Goal: Task Accomplishment & Management: Use online tool/utility

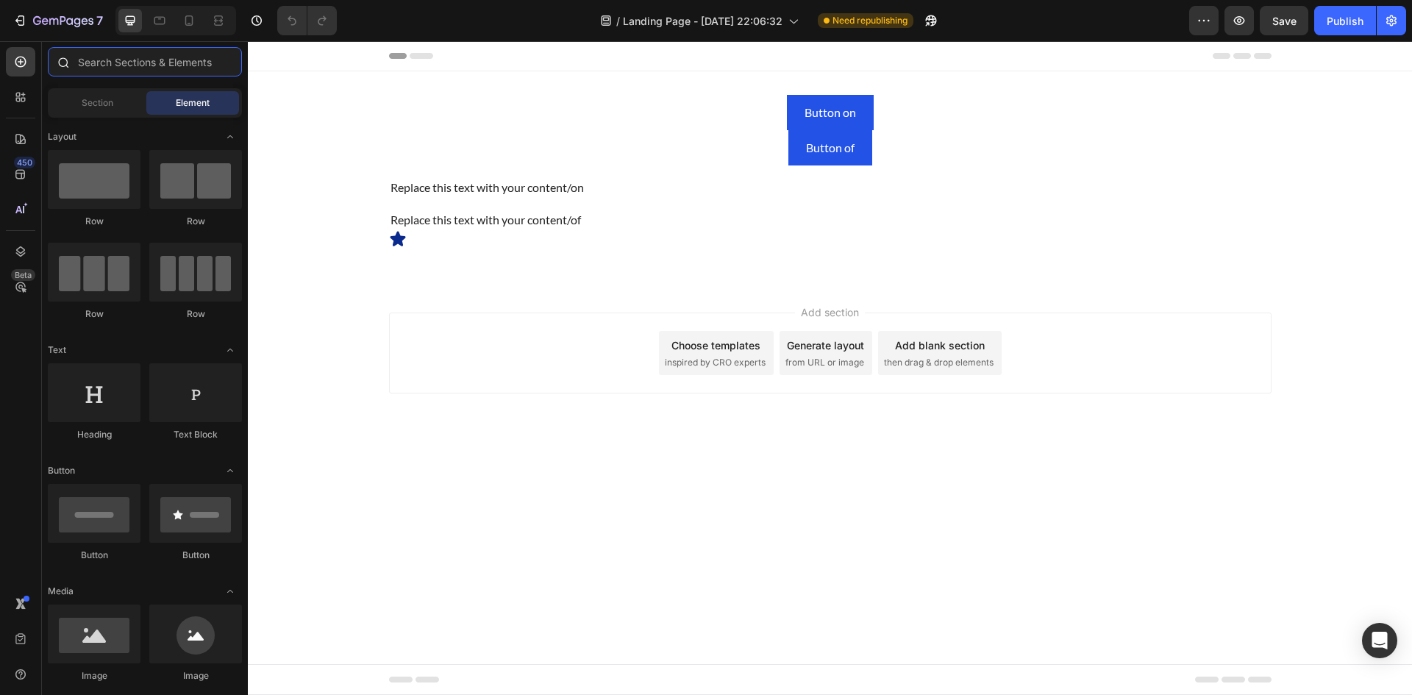
click at [132, 68] on input "text" at bounding box center [145, 61] width 194 height 29
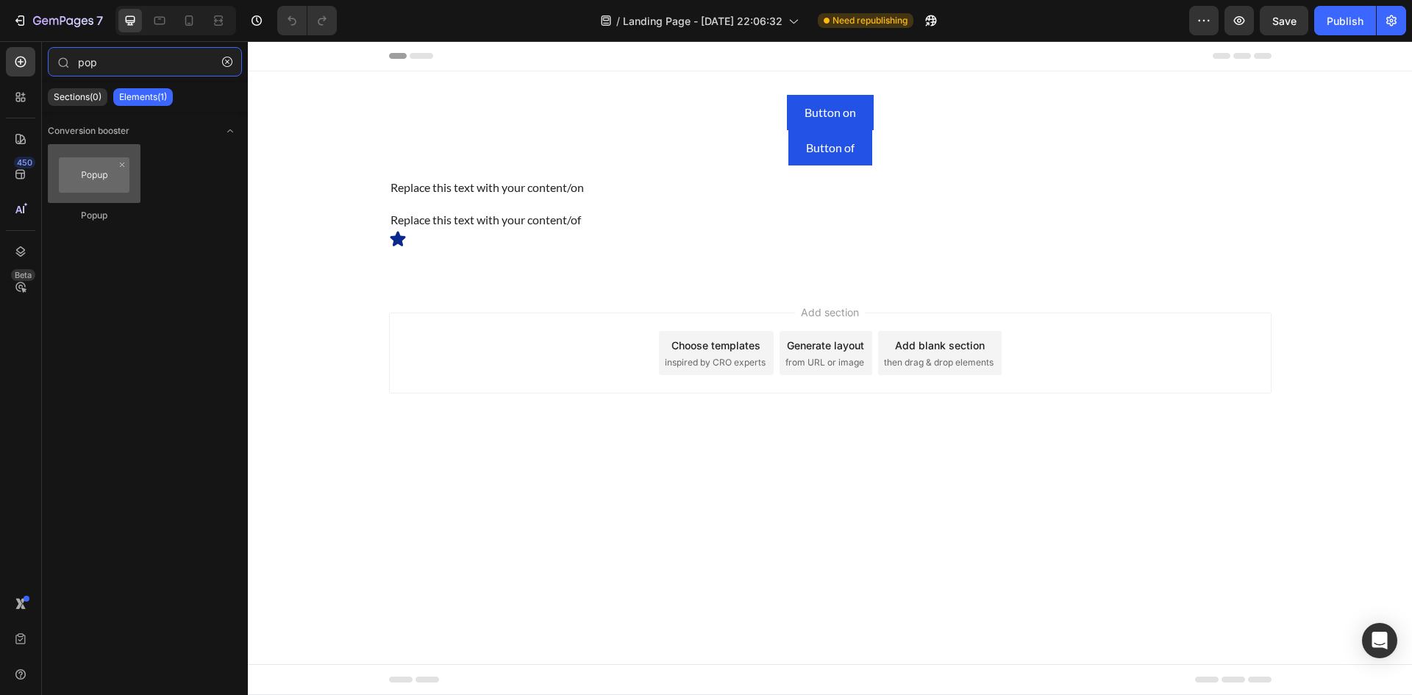
type input "pop"
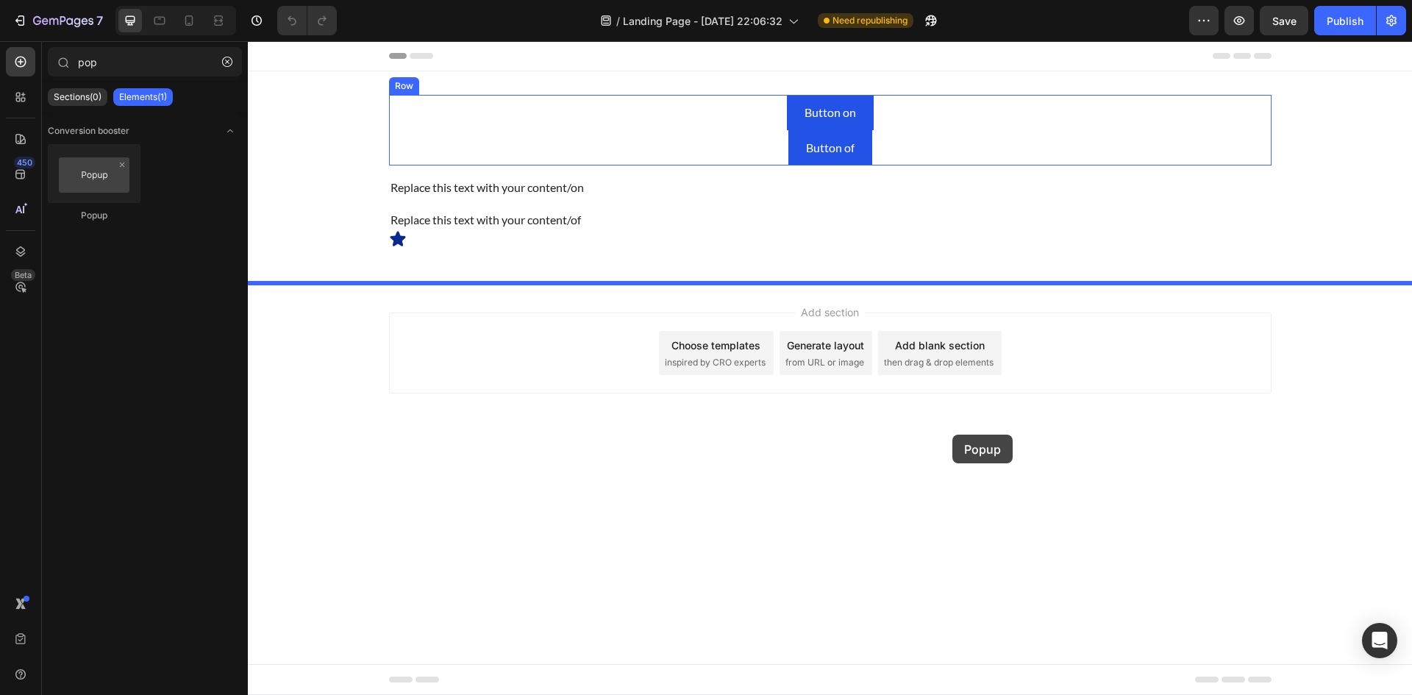
drag, startPoint x: 334, startPoint y: 229, endPoint x: 1000, endPoint y: 426, distance: 694.6
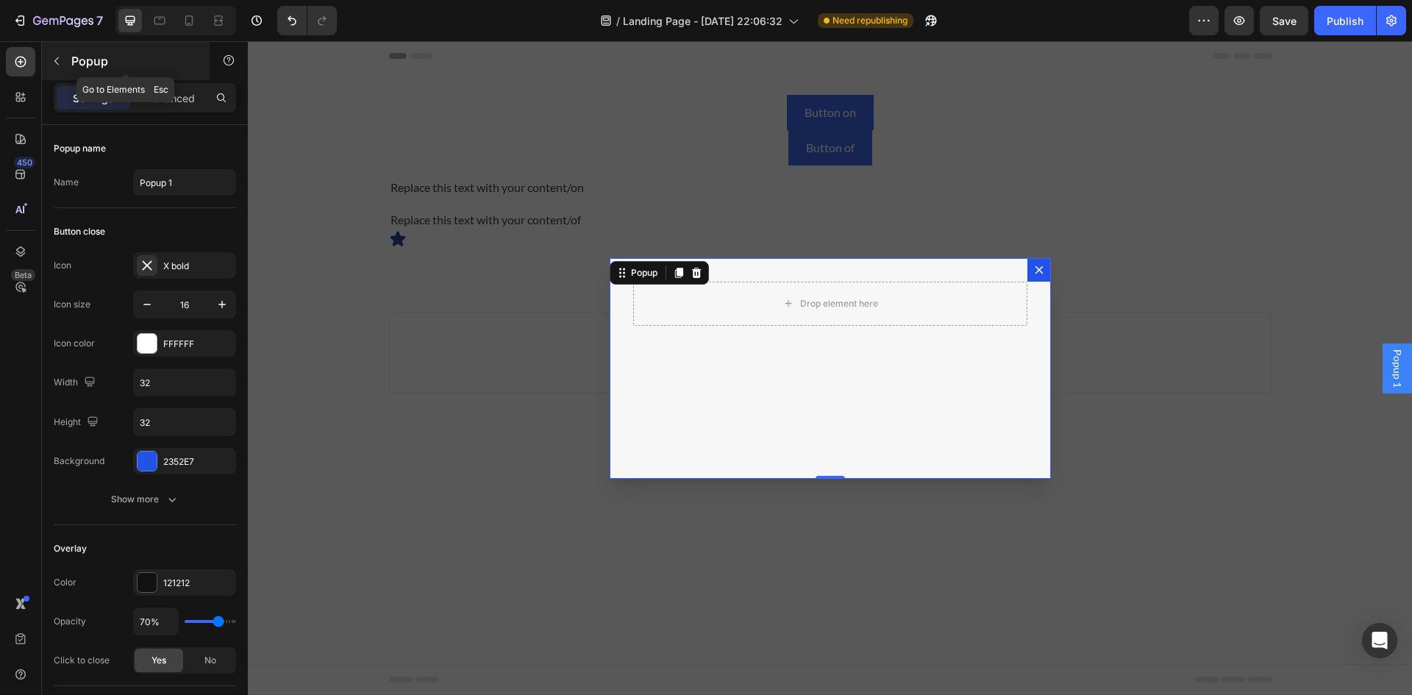
click at [65, 60] on button "button" at bounding box center [57, 61] width 24 height 24
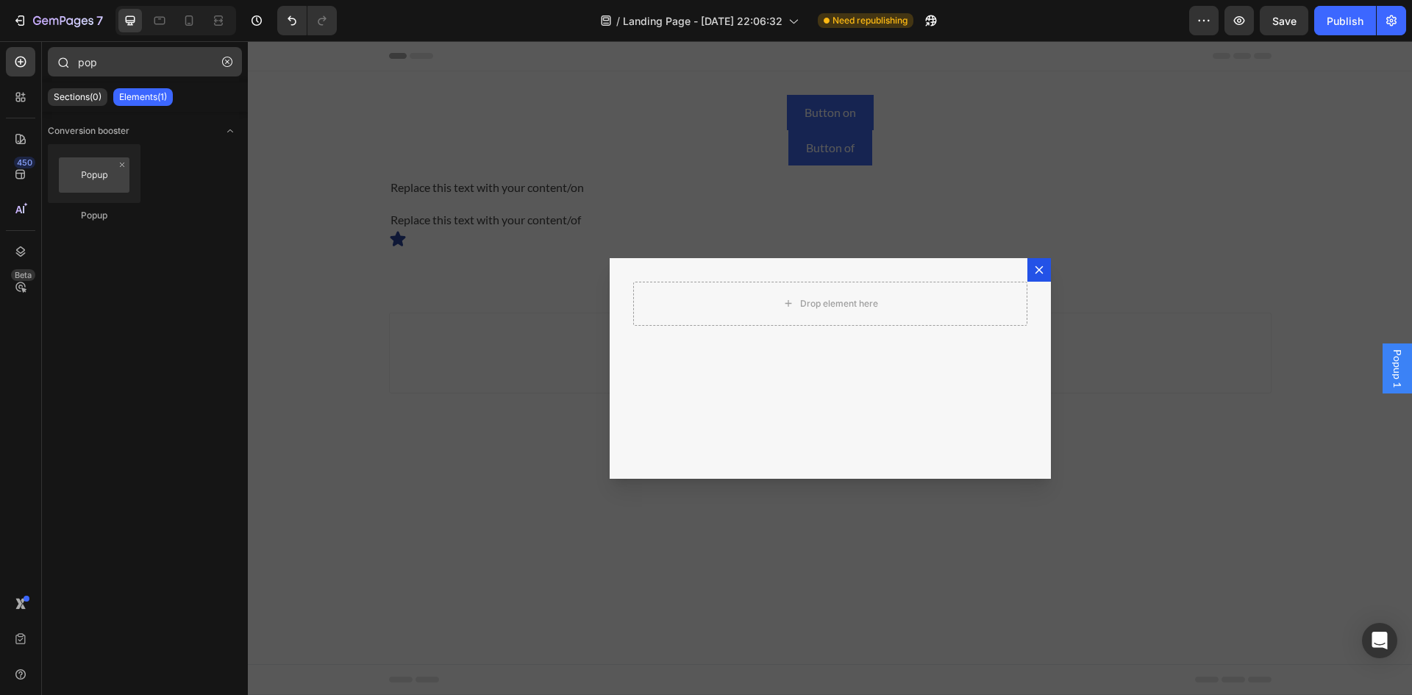
click at [229, 59] on icon "button" at bounding box center [227, 62] width 10 height 10
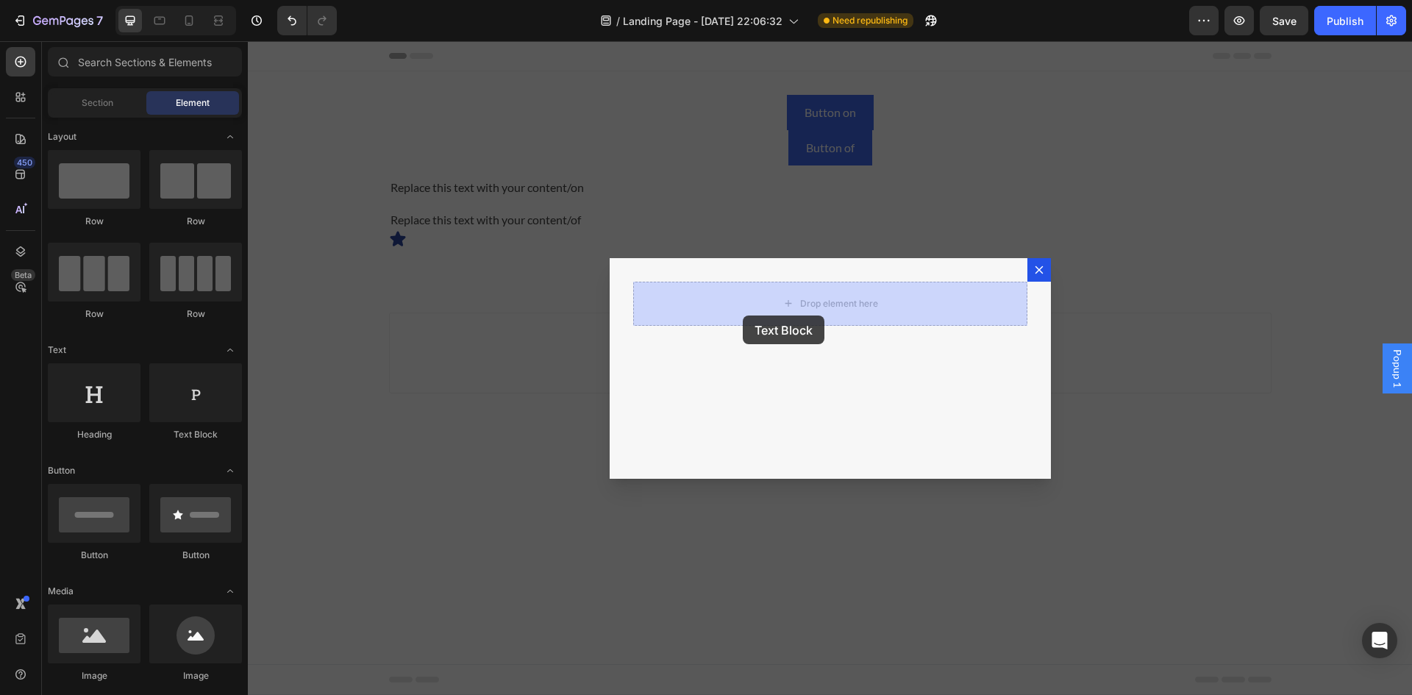
drag, startPoint x: 428, startPoint y: 427, endPoint x: 770, endPoint y: 327, distance: 356.5
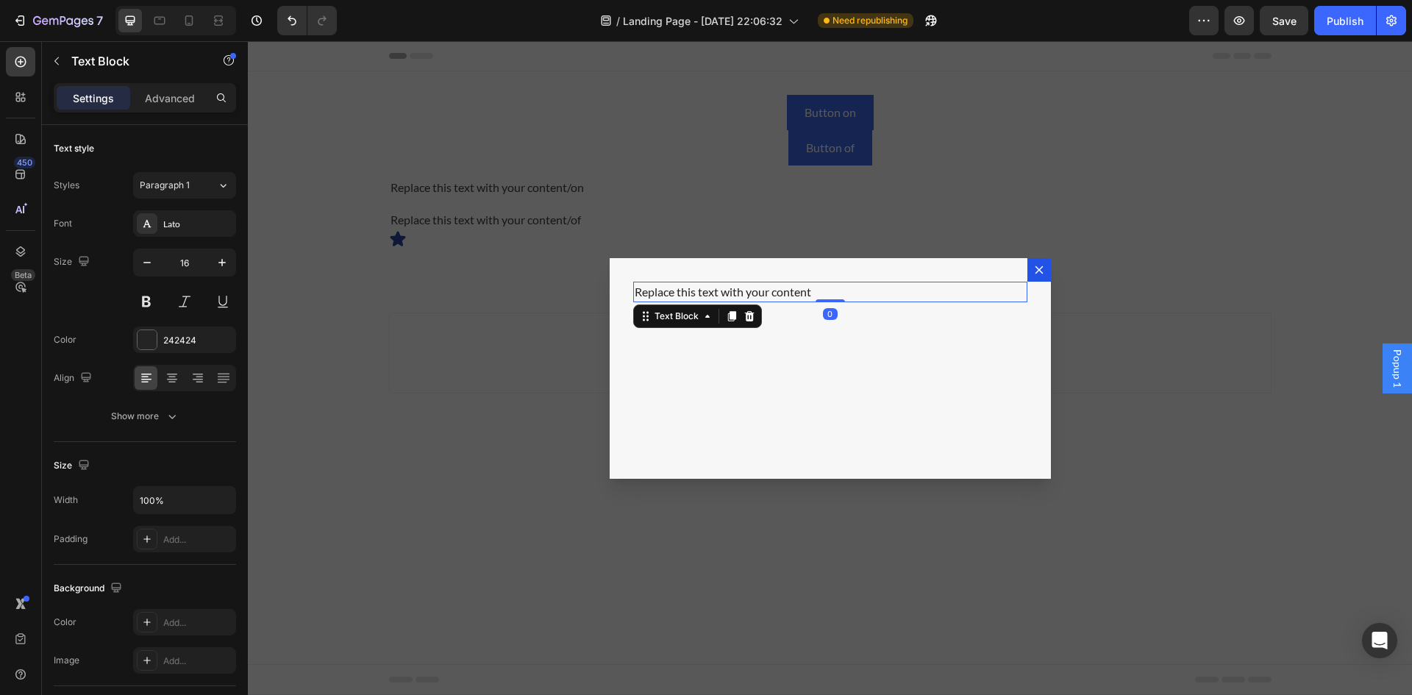
click at [827, 294] on div "Replace this text with your content" at bounding box center [830, 292] width 394 height 21
click at [831, 289] on p "Replace this text with your content" at bounding box center [830, 292] width 391 height 18
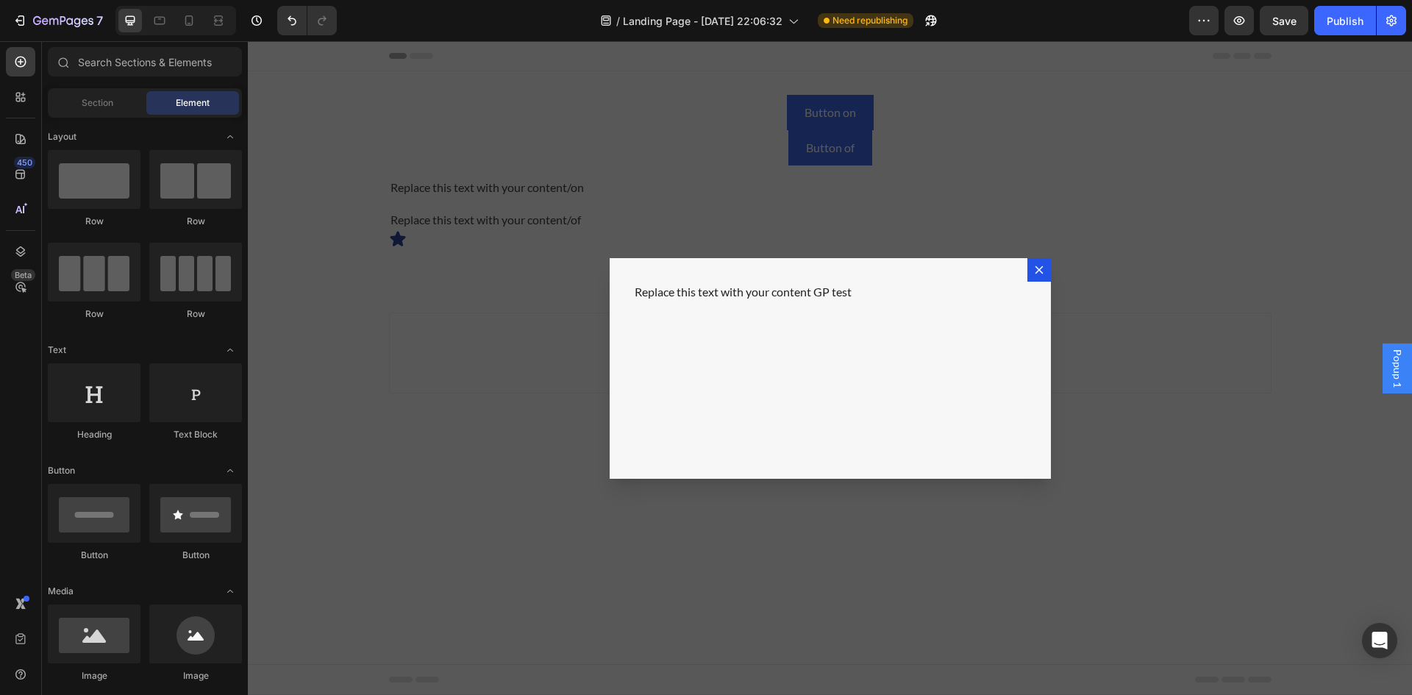
click at [1083, 587] on div "Backdrop" at bounding box center [830, 368] width 1164 height 654
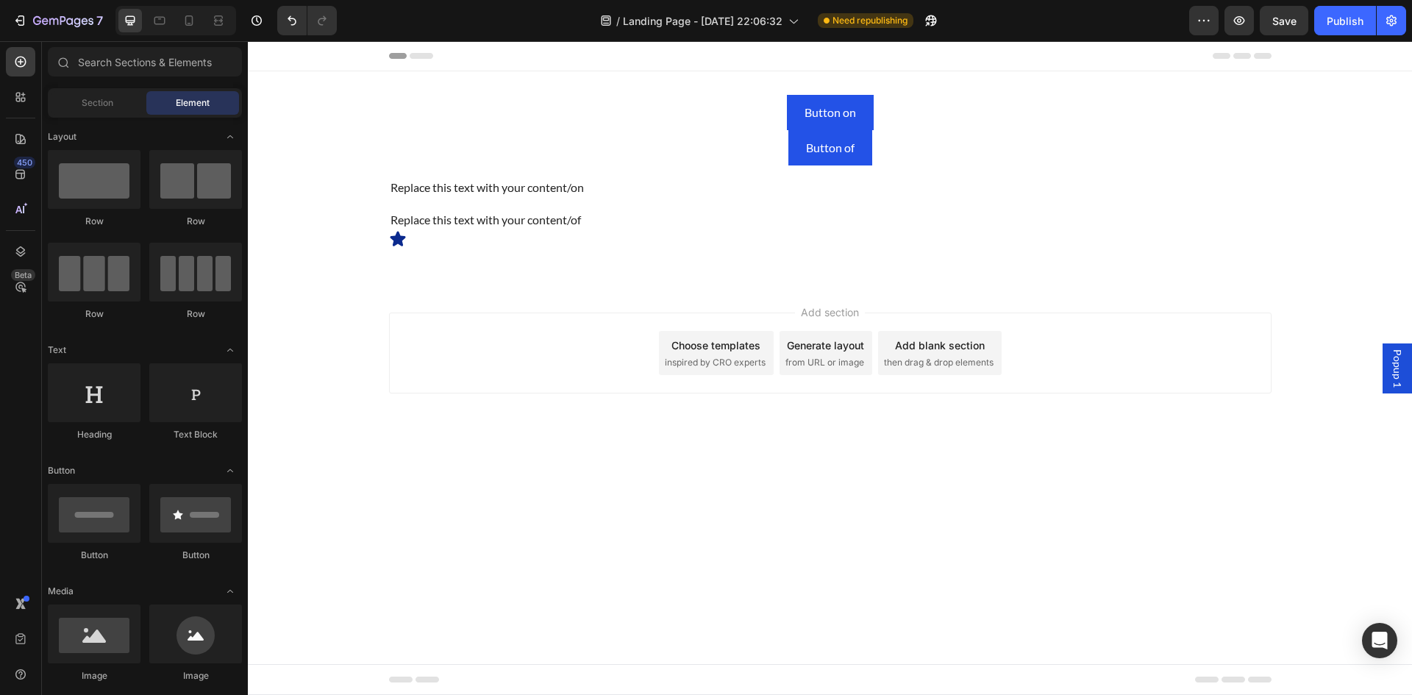
drag, startPoint x: 1391, startPoint y: 358, endPoint x: 957, endPoint y: 467, distance: 447.3
click at [936, 470] on body "Popup 1 Header Button on Button Button of Button Row Replace this text with you…" at bounding box center [830, 368] width 1164 height 654
click at [1391, 358] on span "Popup 1" at bounding box center [1397, 368] width 15 height 38
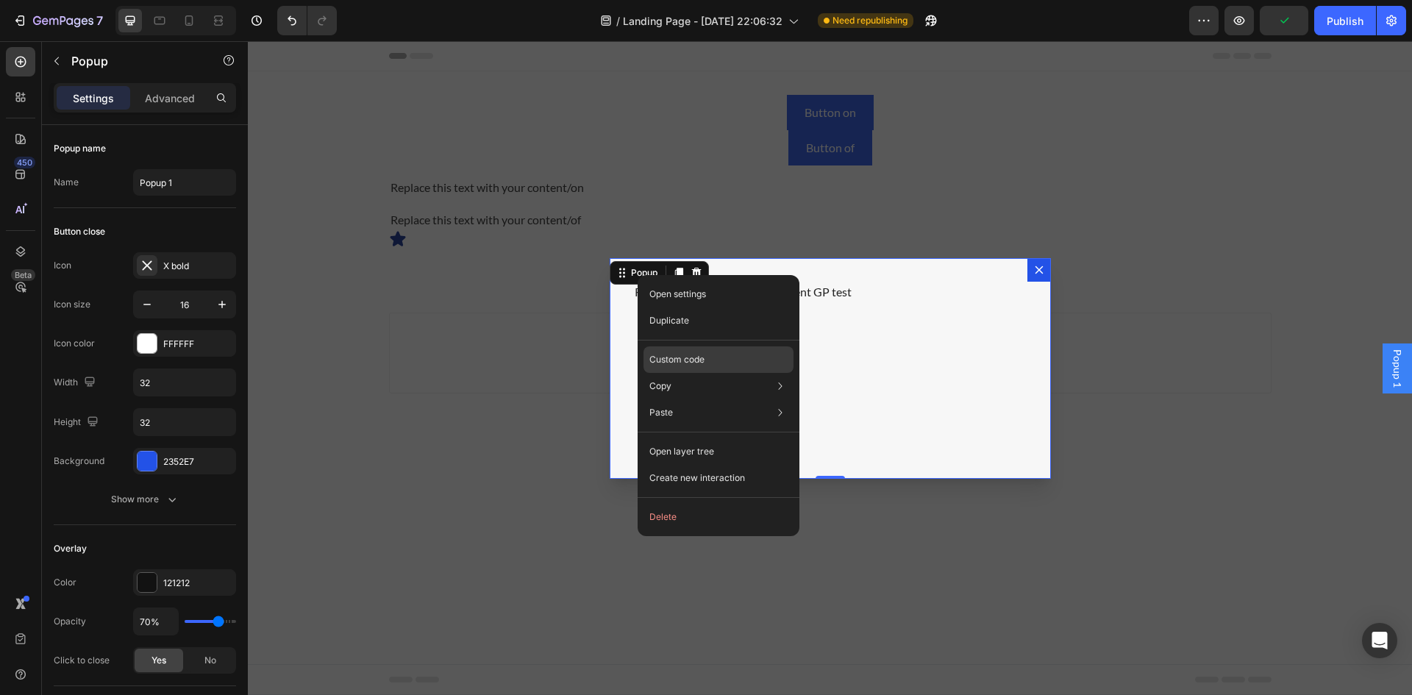
click at [740, 399] on div "Custom code" at bounding box center [718, 412] width 150 height 26
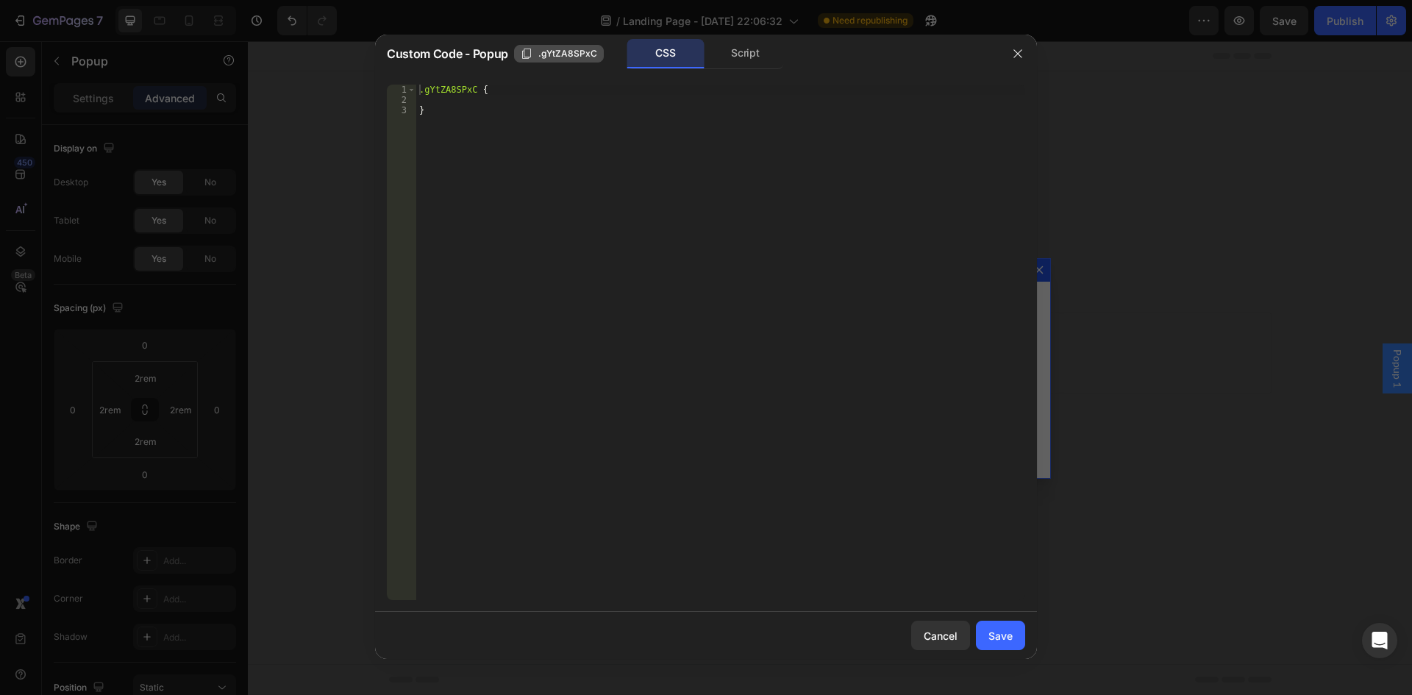
click at [571, 59] on span ".gYtZA8SPxC" at bounding box center [567, 53] width 59 height 13
click at [1114, 513] on div at bounding box center [706, 347] width 1412 height 695
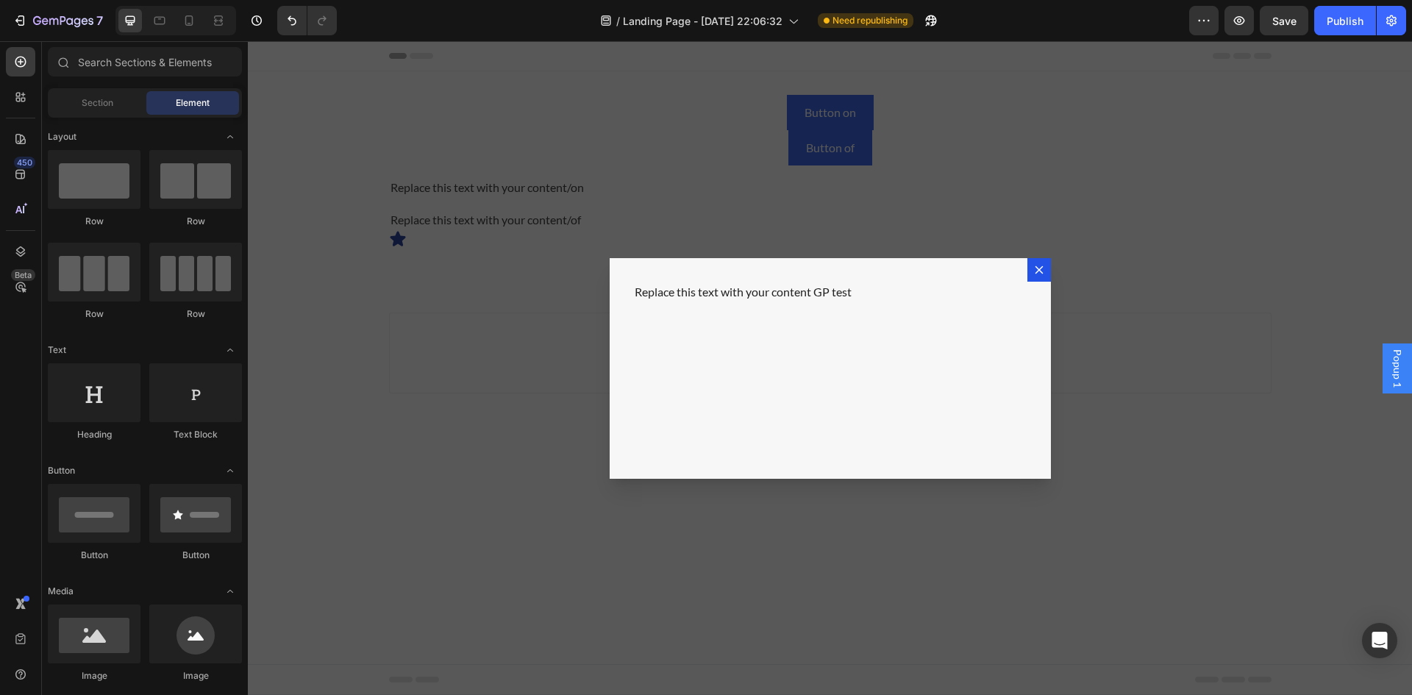
click at [1117, 242] on div "Backdrop" at bounding box center [830, 368] width 1164 height 654
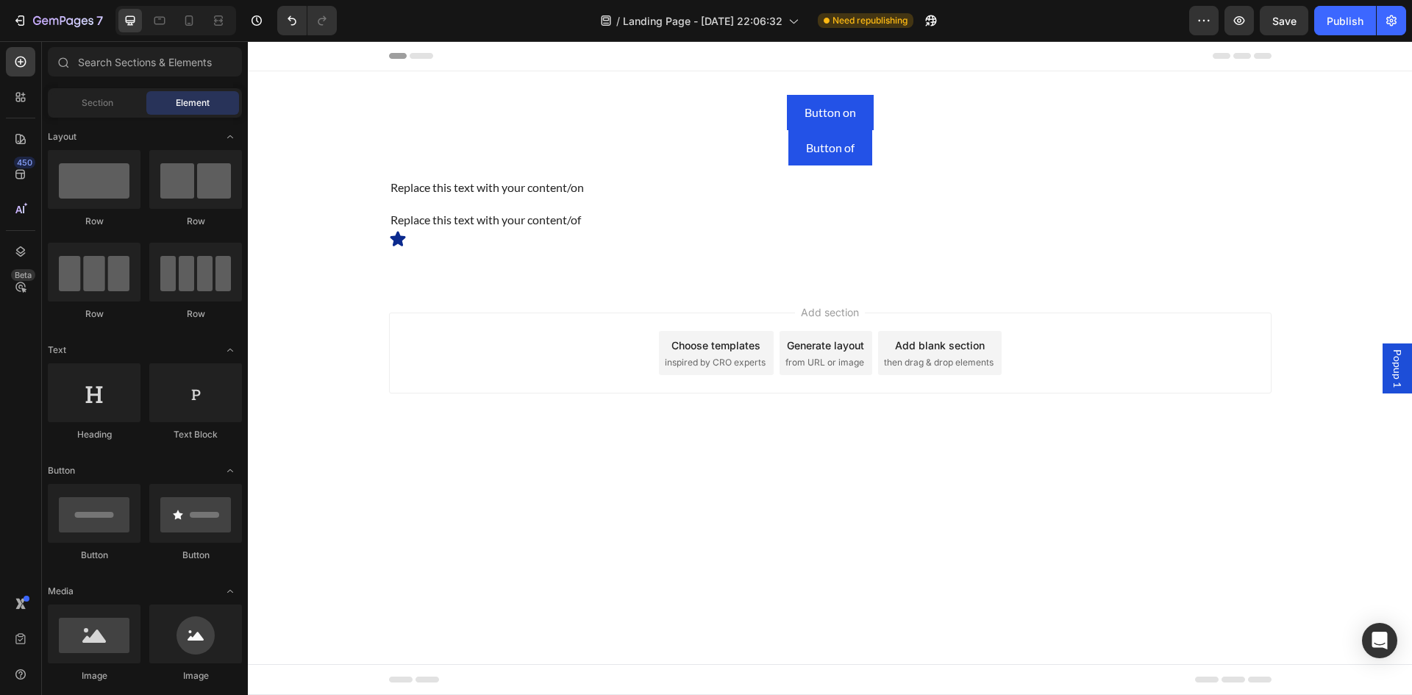
click at [1392, 368] on span "Popup 1" at bounding box center [1397, 368] width 15 height 38
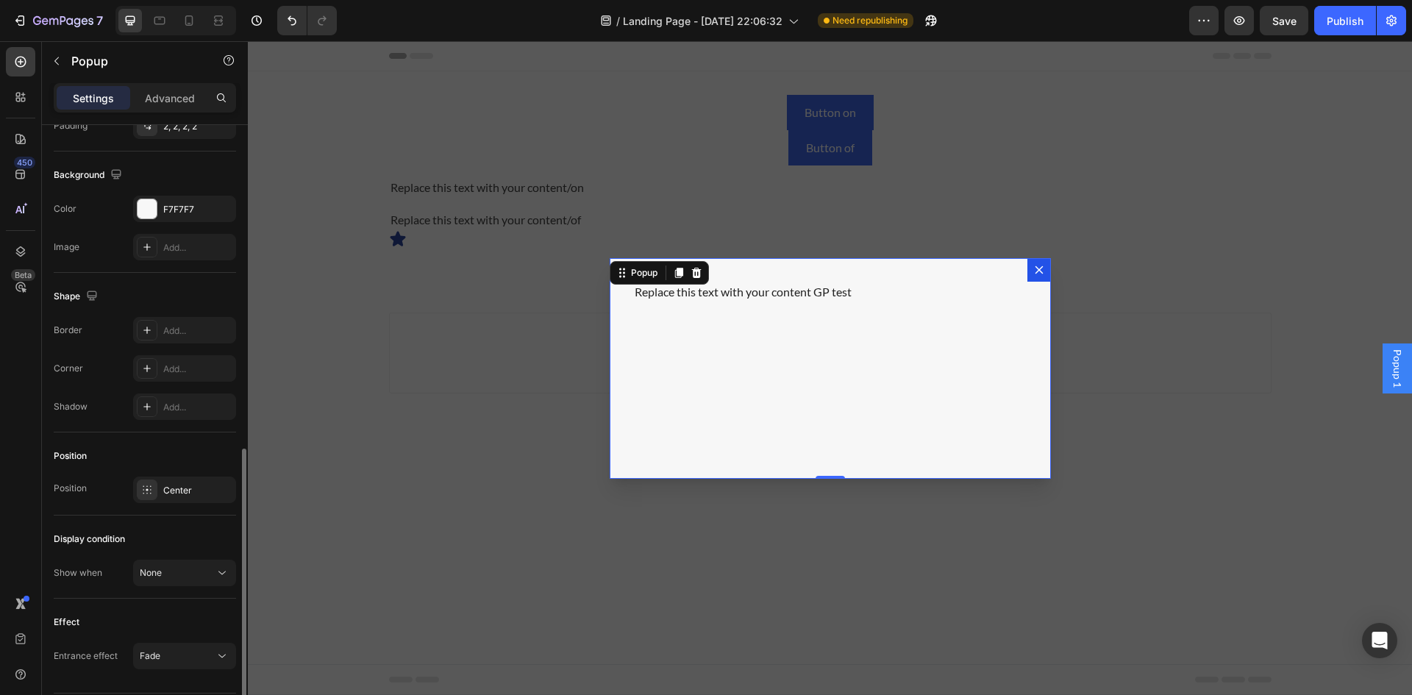
scroll to position [780, 0]
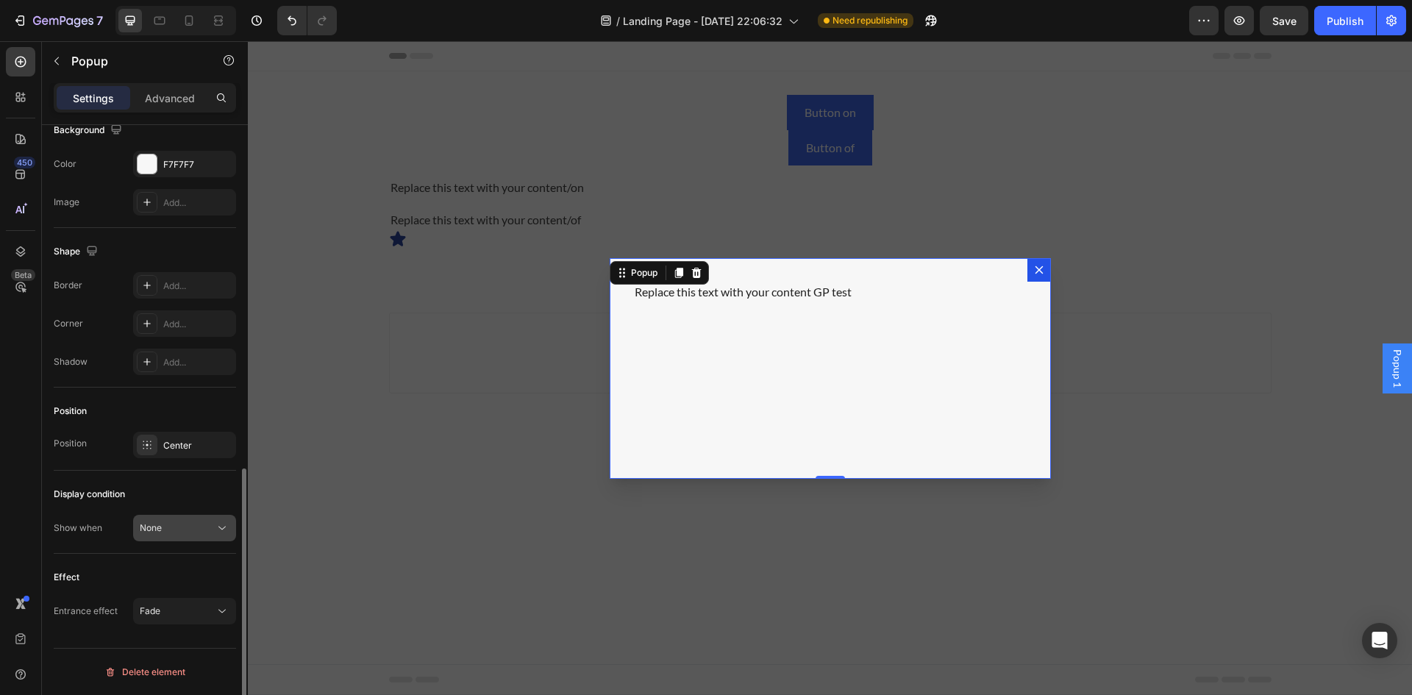
click at [168, 528] on div "None" at bounding box center [177, 527] width 75 height 13
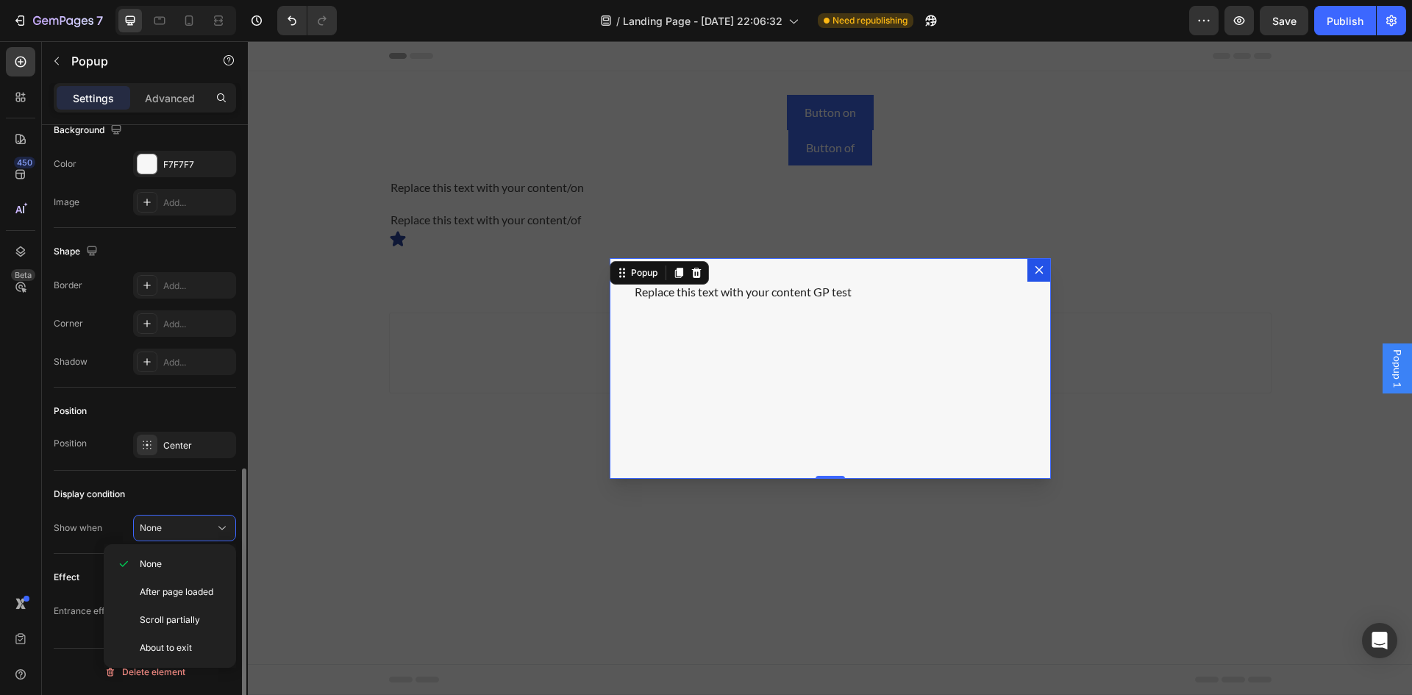
click at [183, 483] on div "Display condition" at bounding box center [145, 494] width 182 height 24
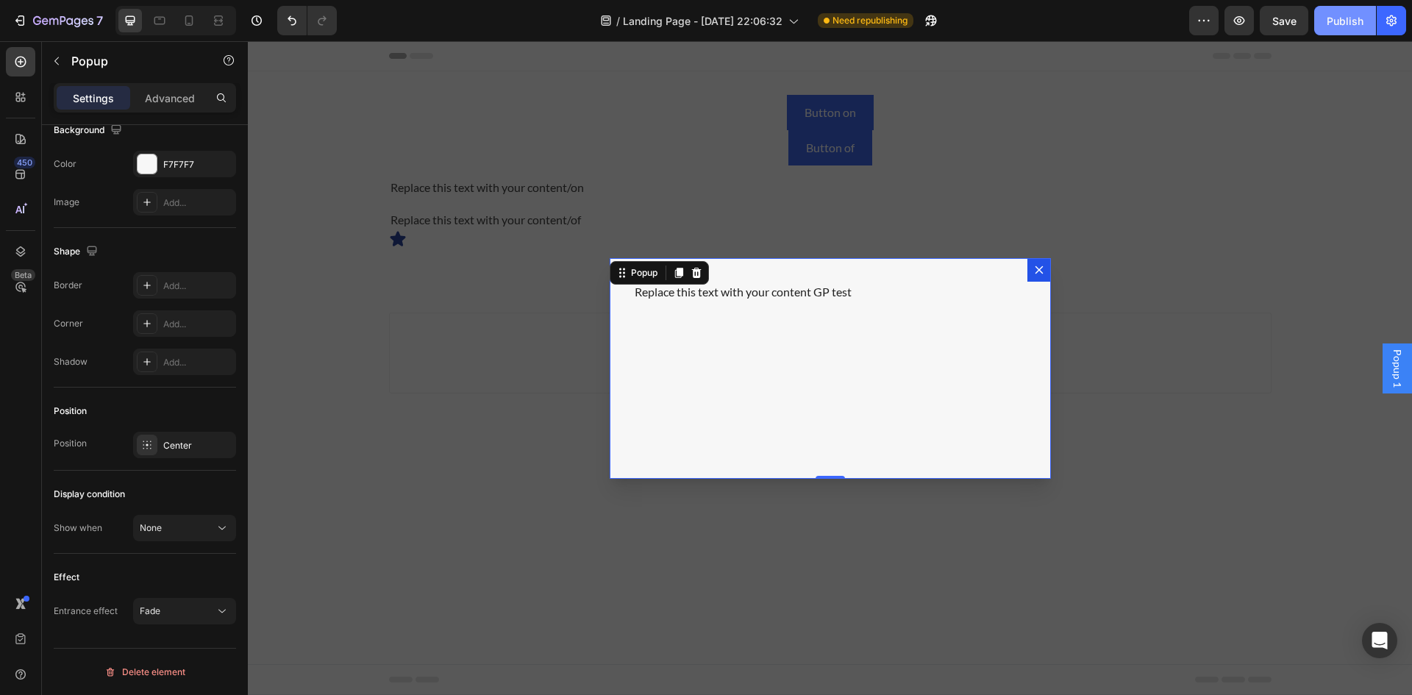
click at [1333, 19] on div "Publish" at bounding box center [1345, 20] width 37 height 15
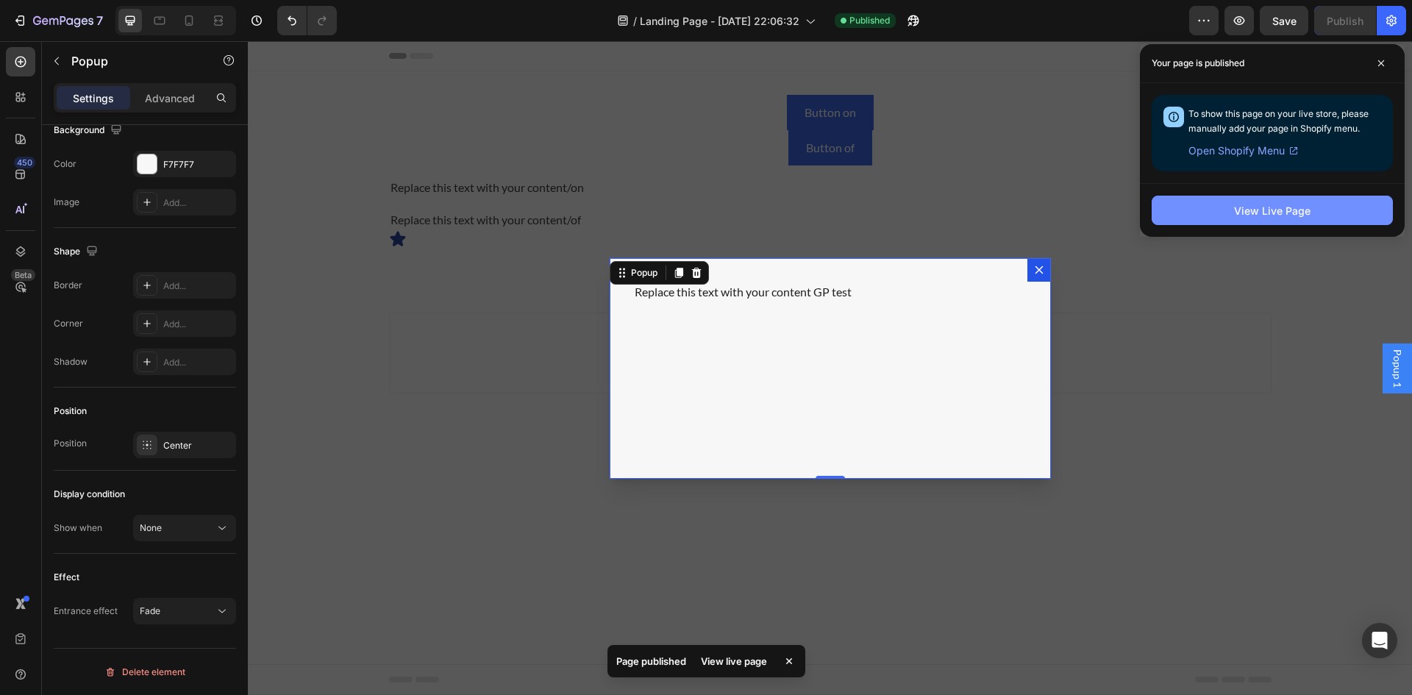
click at [1270, 212] on div "View Live Page" at bounding box center [1272, 210] width 76 height 15
